Goal: Information Seeking & Learning: Learn about a topic

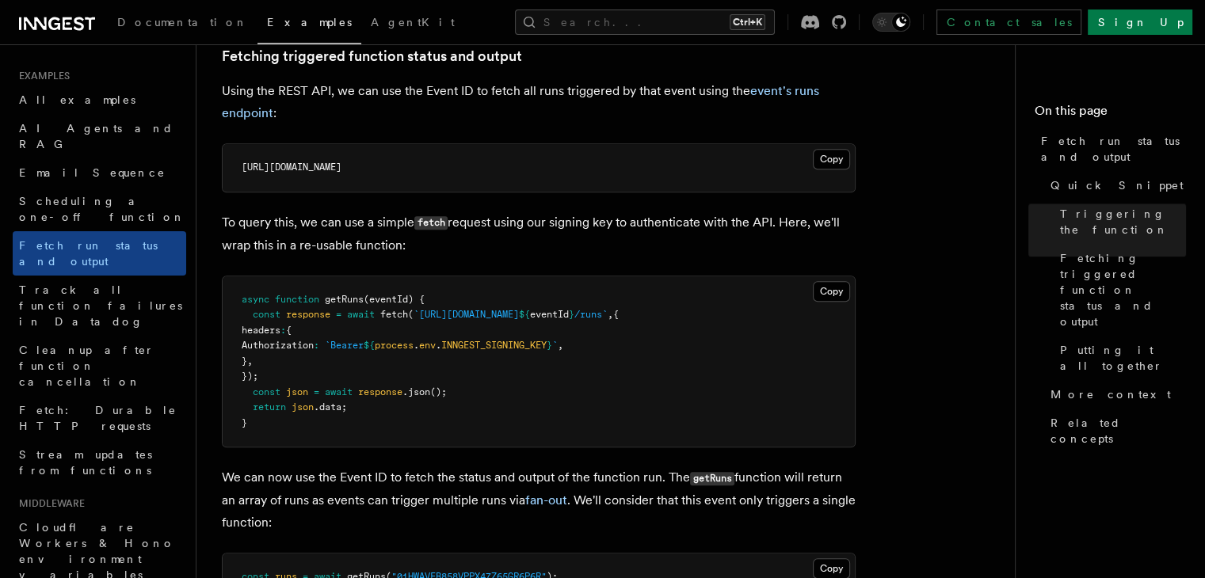
scroll to position [924, 0]
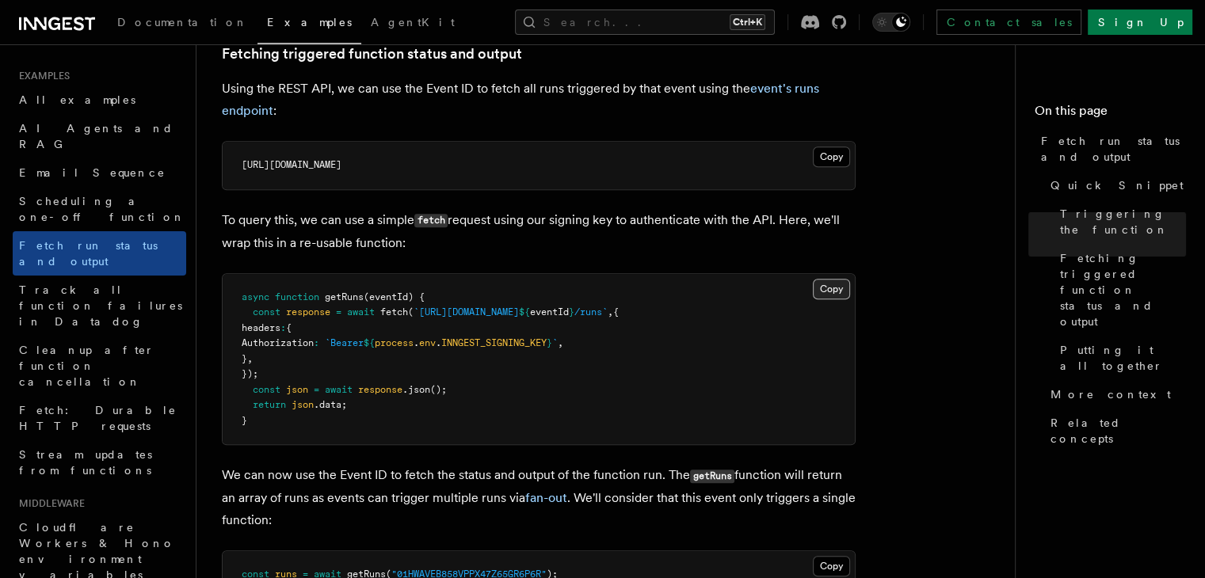
click at [837, 284] on button "Copy Copied" at bounding box center [831, 289] width 37 height 21
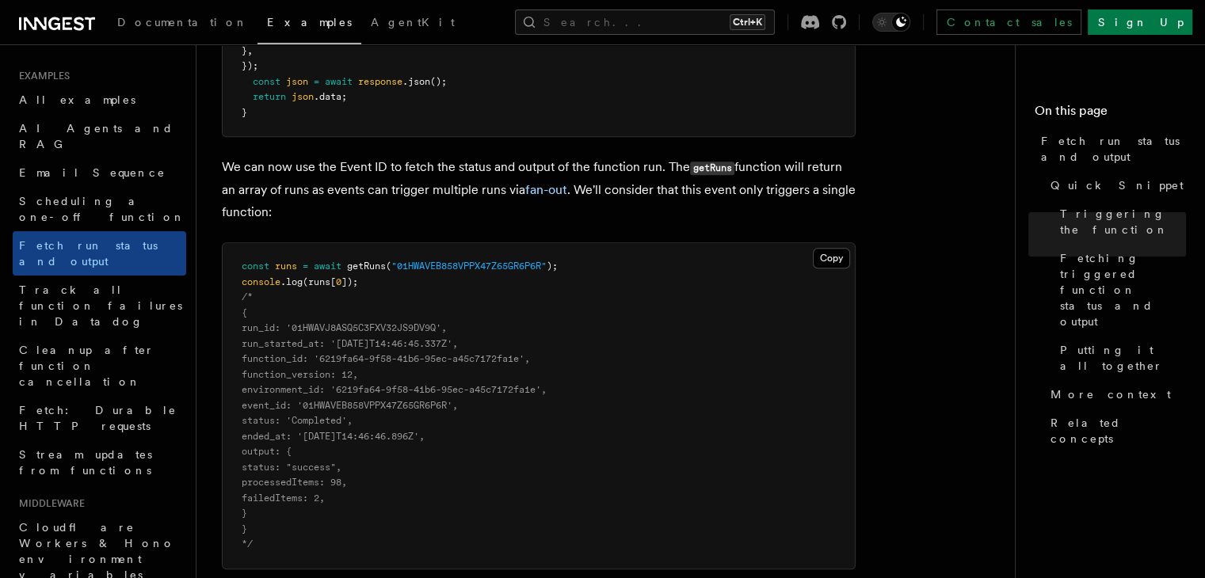
scroll to position [1238, 0]
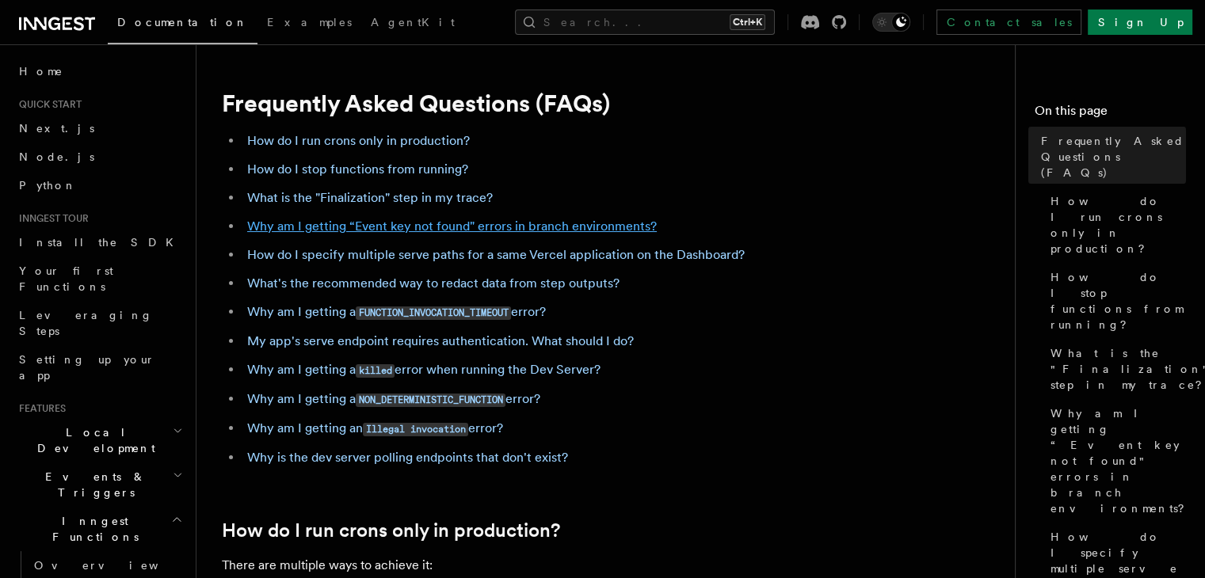
click at [444, 226] on link "Why am I getting “Event key not found" errors in branch environments?" at bounding box center [452, 226] width 410 height 15
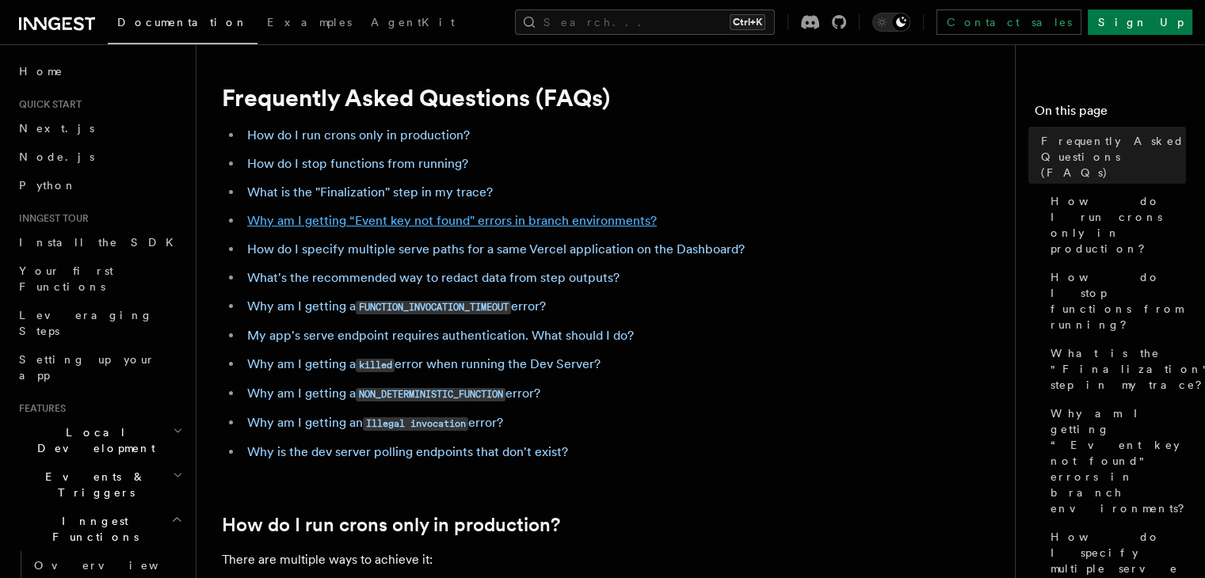
click at [444, 226] on link "Why am I getting “Event key not found" errors in branch environments?" at bounding box center [452, 220] width 410 height 15
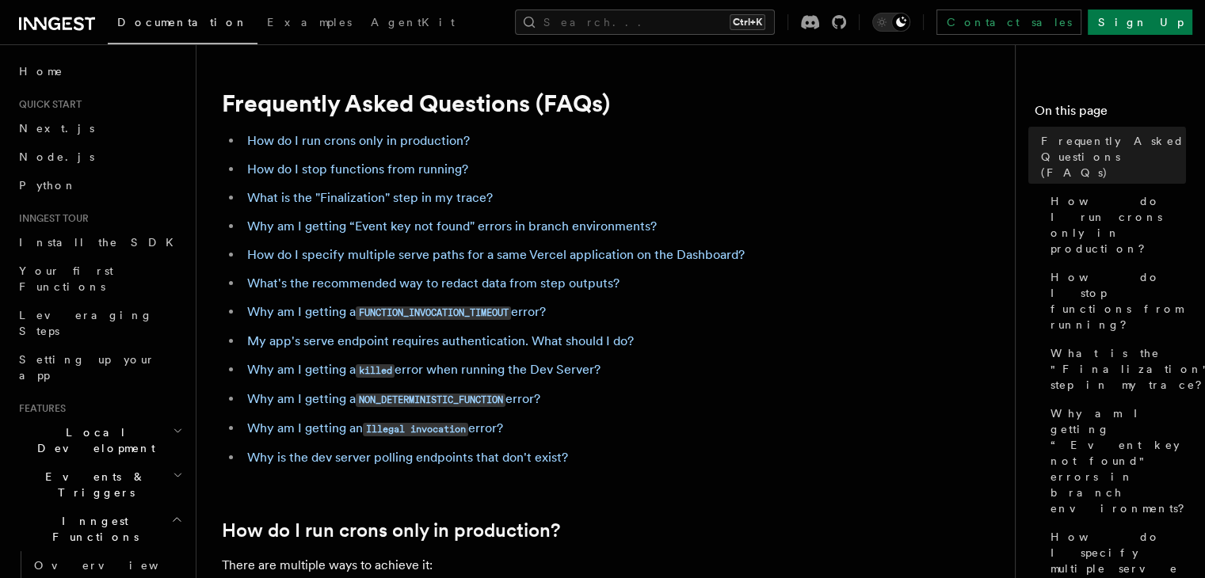
click at [173, 469] on icon "button" at bounding box center [178, 475] width 10 height 13
click at [155, 418] on h2 "Local Development" at bounding box center [100, 440] width 174 height 44
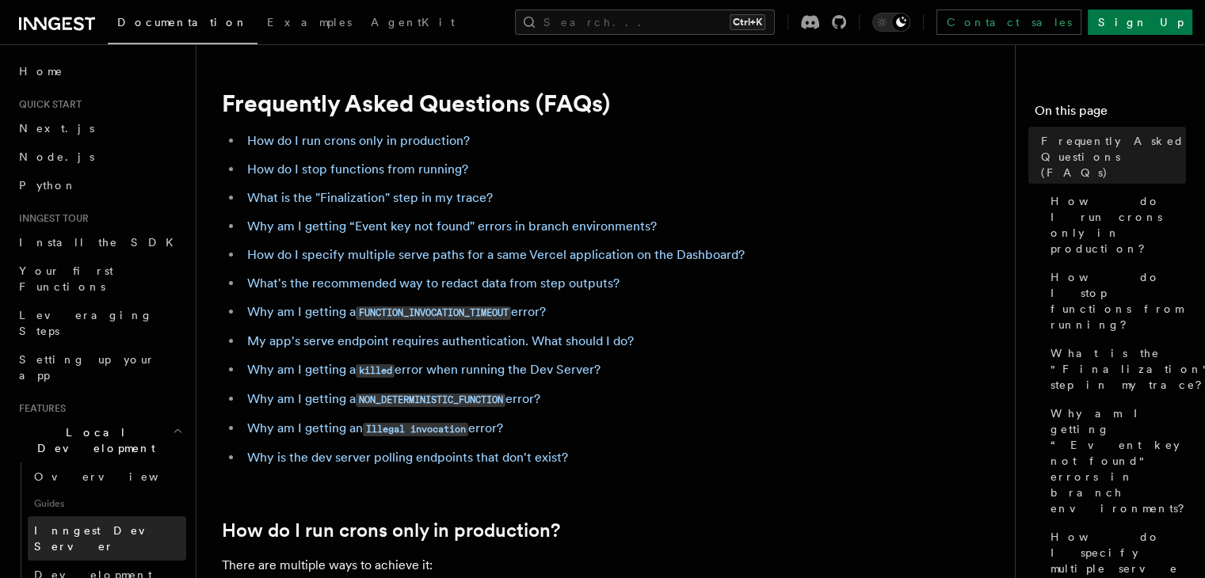
click at [124, 524] on span "Inngest Dev Server" at bounding box center [101, 538] width 135 height 29
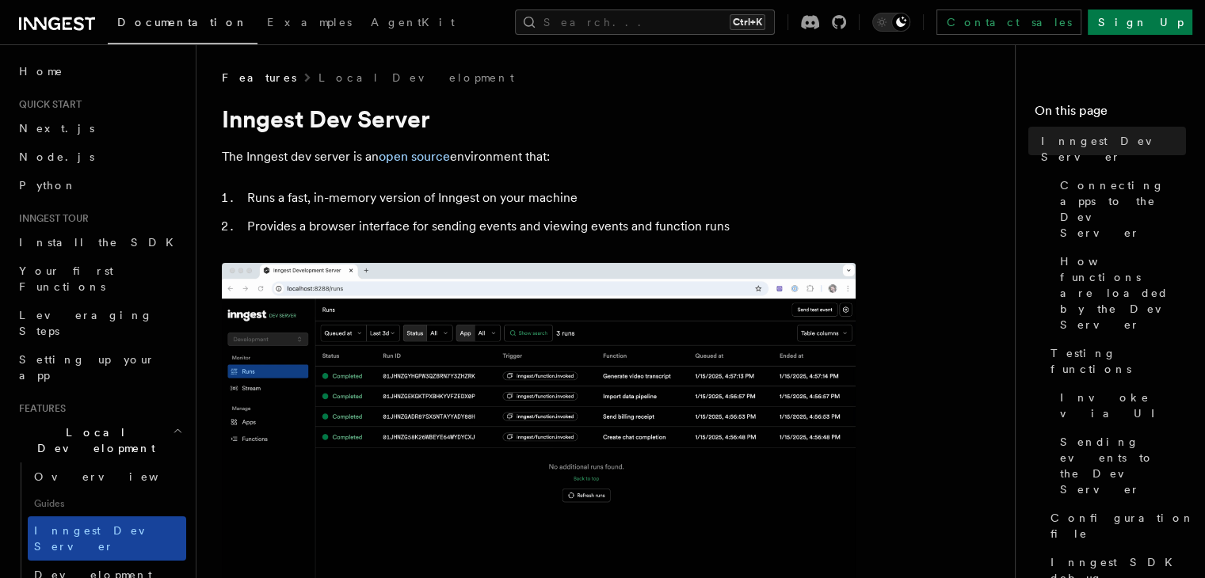
click at [130, 517] on link "Inngest Dev Server" at bounding box center [107, 539] width 158 height 44
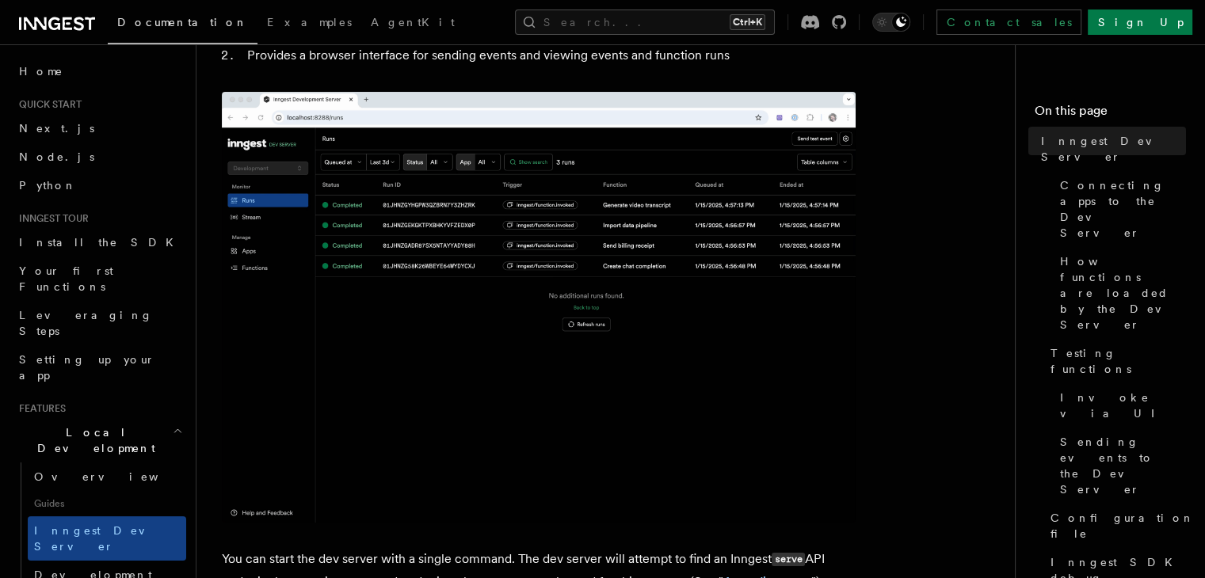
scroll to position [171, 0]
click at [102, 491] on span "Guides" at bounding box center [107, 503] width 158 height 25
click at [54, 491] on span "Guides" at bounding box center [107, 503] width 158 height 25
click at [74, 569] on span "Development with Docker" at bounding box center [108, 583] width 149 height 29
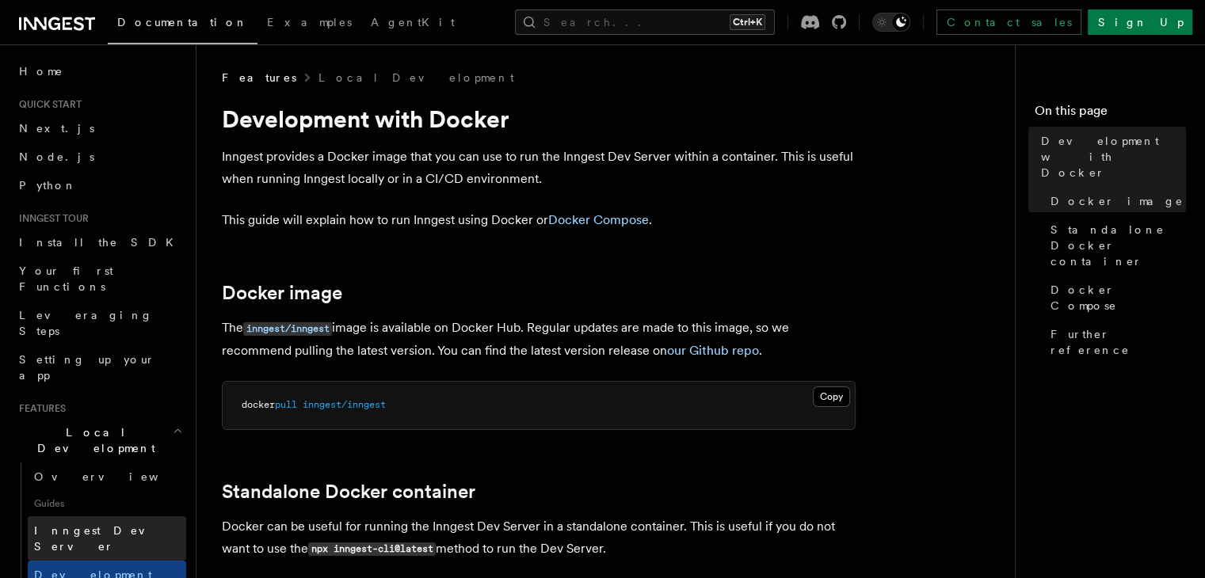
click at [78, 523] on span "Inngest Dev Server" at bounding box center [110, 539] width 152 height 32
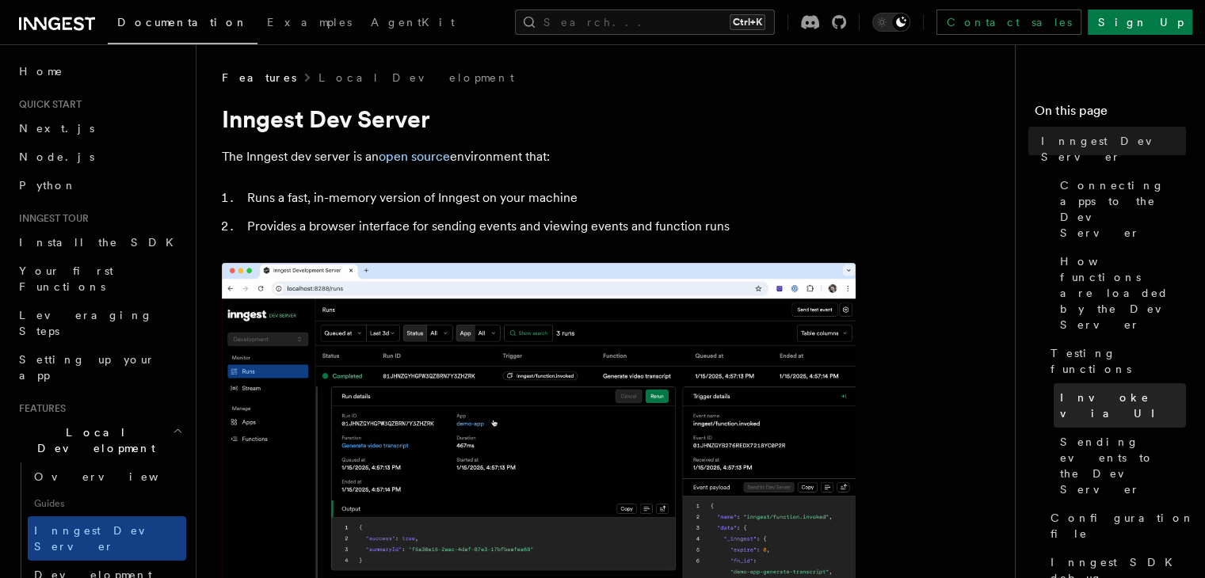
click at [1060, 390] on span "Invoke via UI" at bounding box center [1123, 406] width 126 height 32
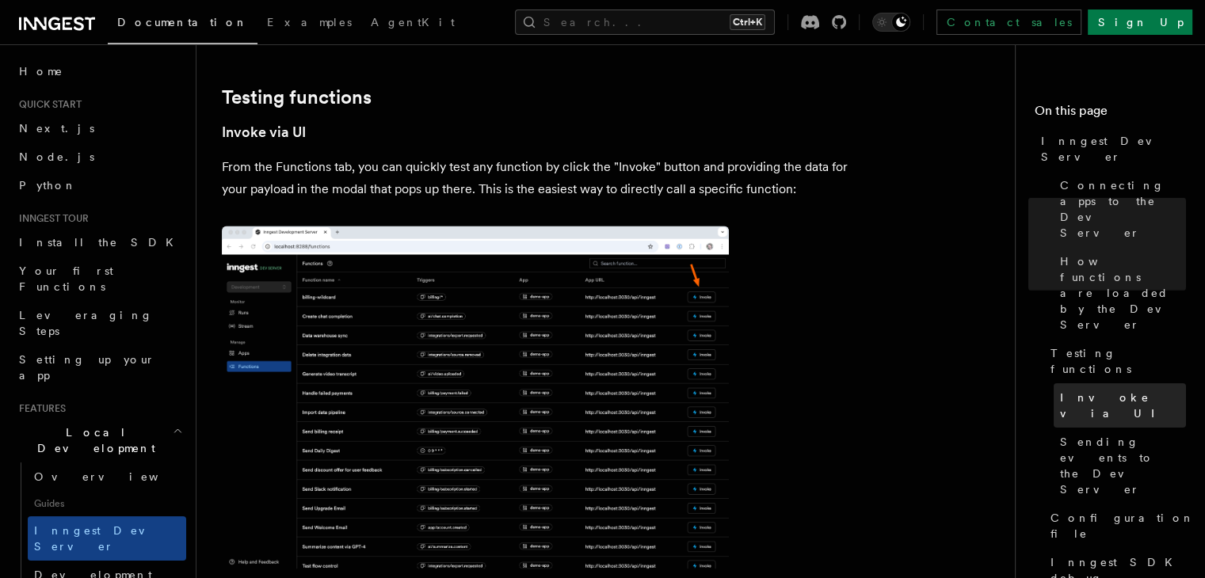
scroll to position [2222, 0]
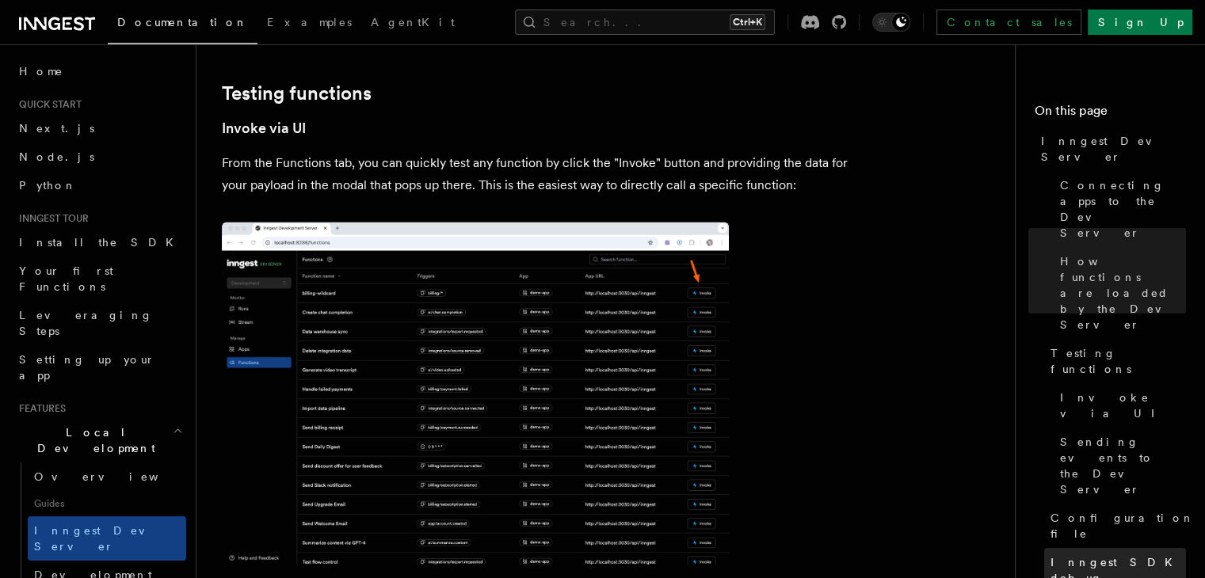
click at [1068, 555] on span "Inngest SDK debug endpoint" at bounding box center [1118, 579] width 135 height 48
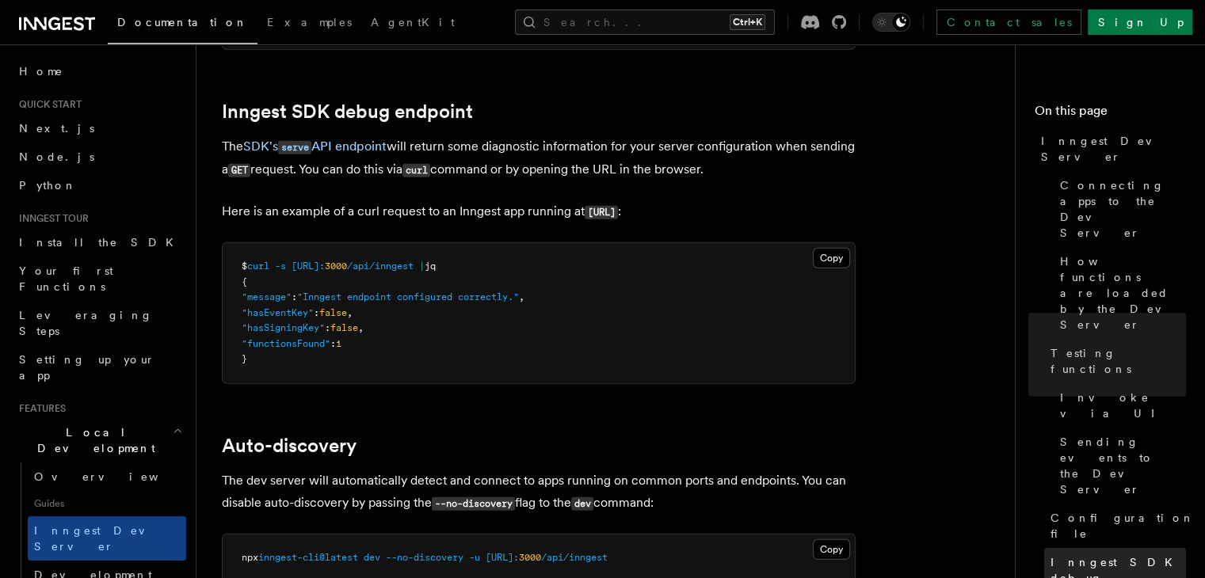
scroll to position [4539, 0]
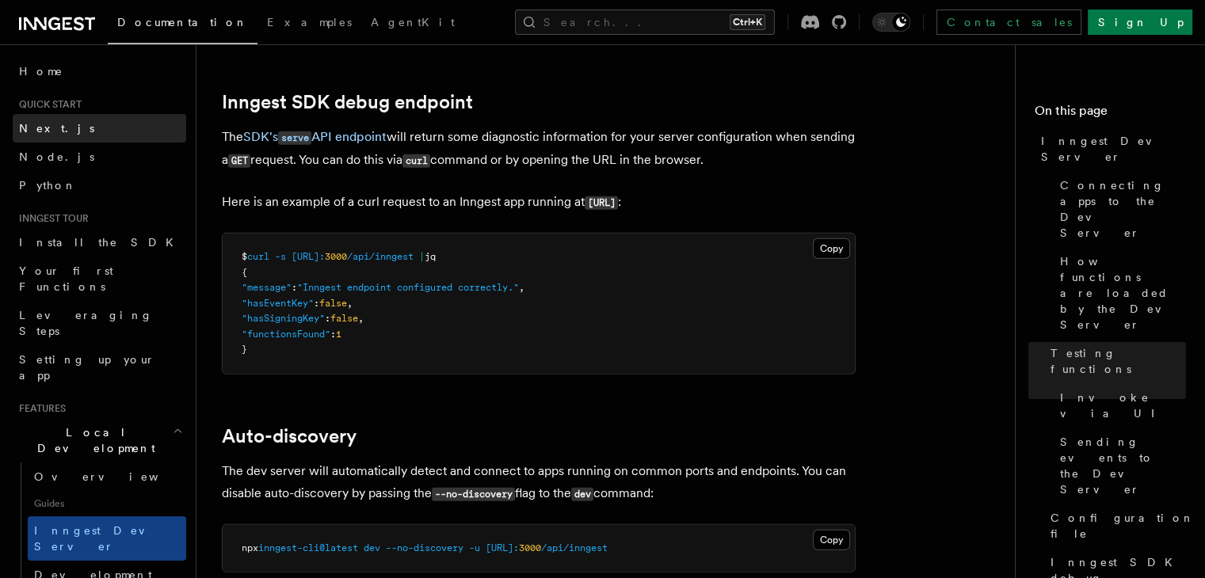
click at [40, 132] on span "Next.js" at bounding box center [56, 128] width 75 height 13
